Goal: Check status

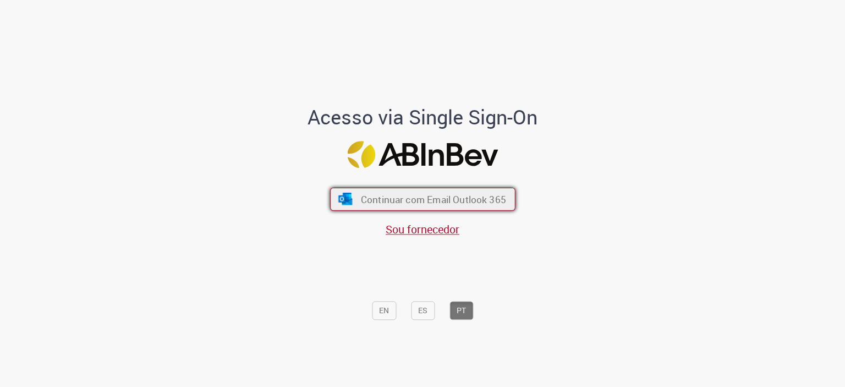
click at [374, 191] on button "Continuar com Email Outlook 365" at bounding box center [422, 198] width 185 height 23
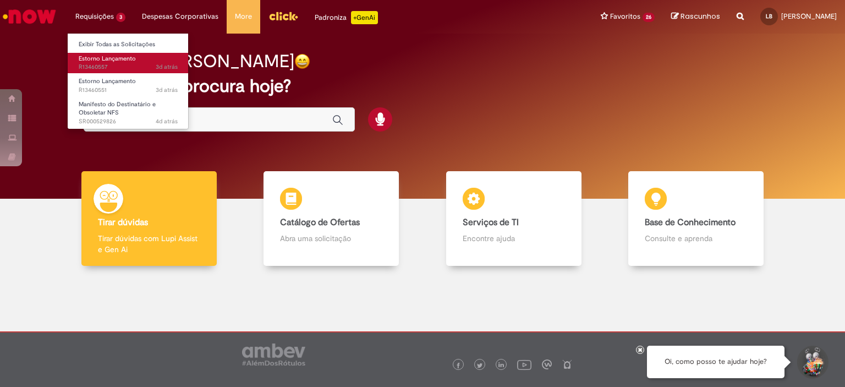
click at [112, 68] on span "3d atrás 3 dias atrás R13460557" at bounding box center [128, 67] width 99 height 9
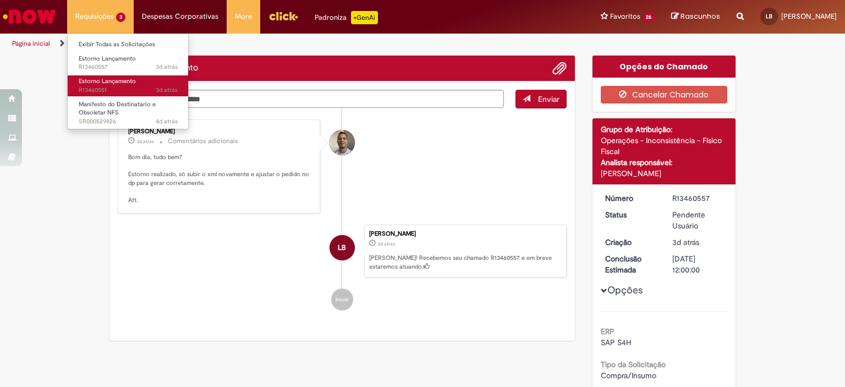
click at [112, 89] on span "3d atrás 3 dias atrás R13460551" at bounding box center [128, 90] width 99 height 9
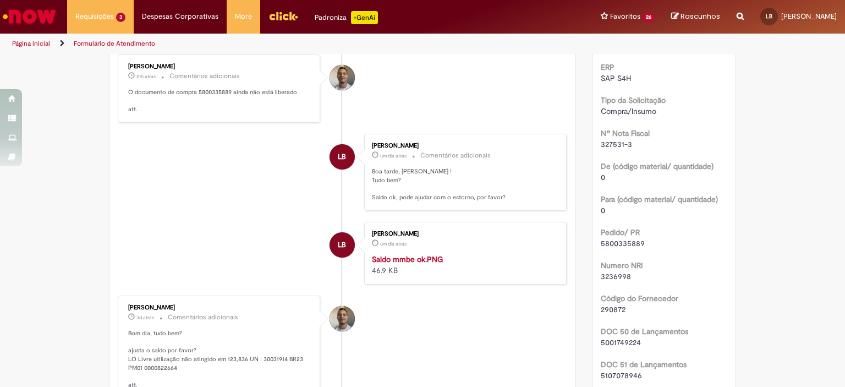
scroll to position [286, 0]
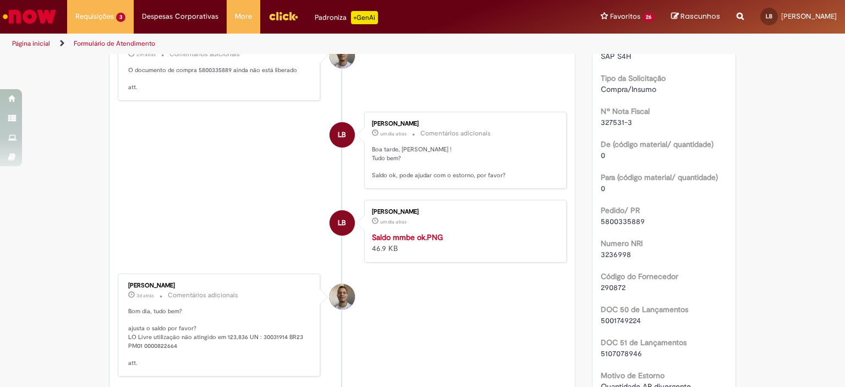
click at [621, 221] on span "5800335889" at bounding box center [623, 221] width 44 height 10
copy span "5800335889"
